Goal: Navigation & Orientation: Find specific page/section

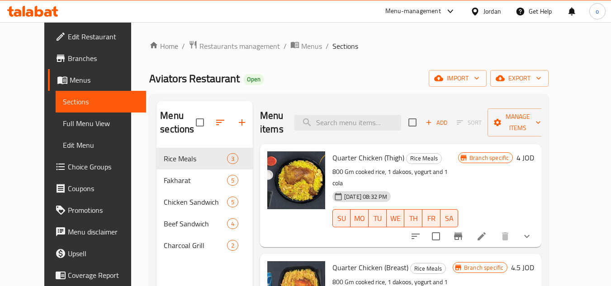
click at [498, 14] on div "Jordan" at bounding box center [492, 11] width 18 height 10
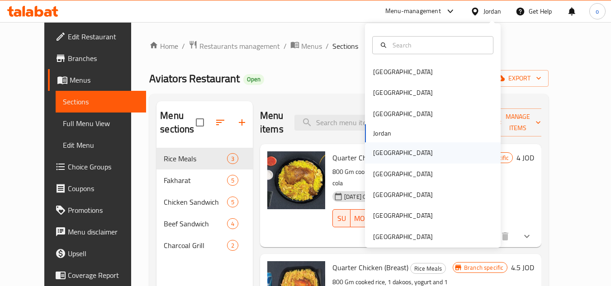
click at [387, 156] on div "[GEOGRAPHIC_DATA]" at bounding box center [403, 152] width 74 height 21
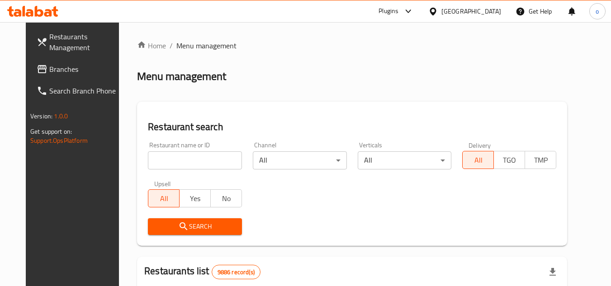
click at [278, 87] on div "Home / Menu management Menu management Restaurant search Restaurant name or ID …" at bounding box center [352, 287] width 430 height 494
click at [176, 158] on input "search" at bounding box center [195, 160] width 94 height 18
drag, startPoint x: 59, startPoint y: 67, endPoint x: 95, endPoint y: 87, distance: 41.7
click at [59, 67] on span "Branches" at bounding box center [84, 69] width 71 height 11
